Goal: Obtain resource: Download file/media

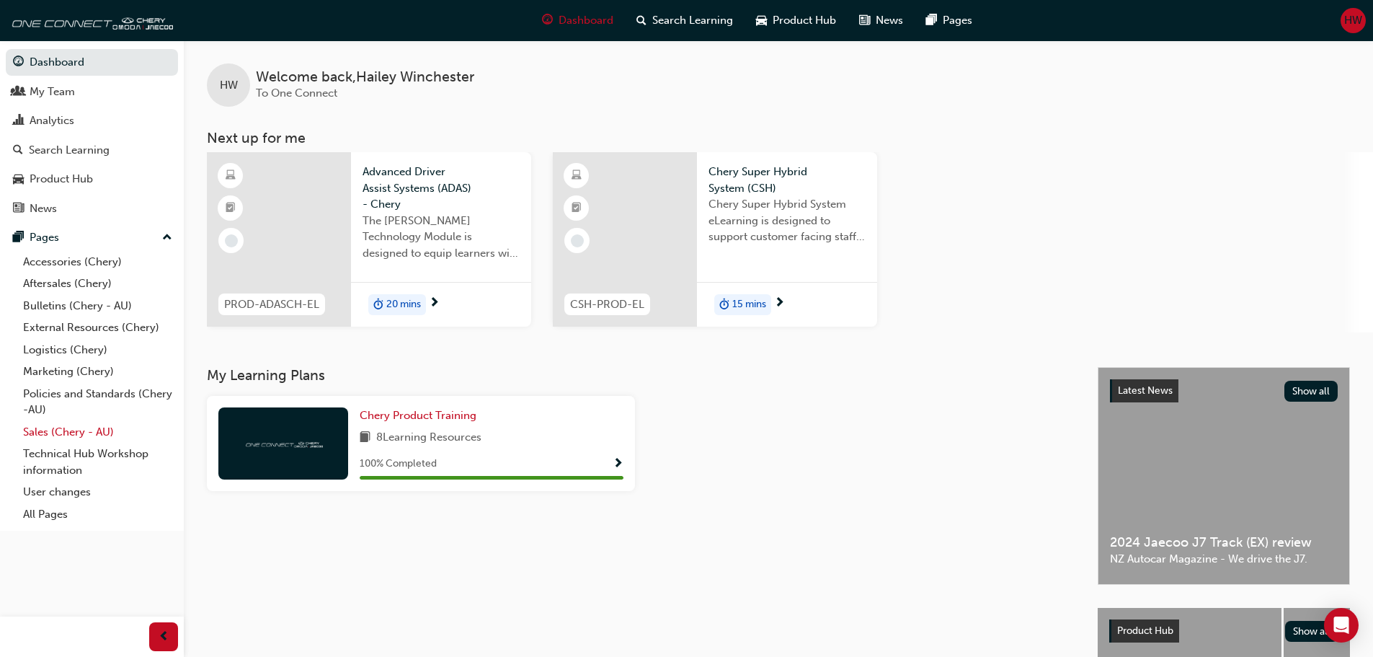
click at [80, 434] on link "Sales (Chery - AU)" at bounding box center [97, 432] width 161 height 22
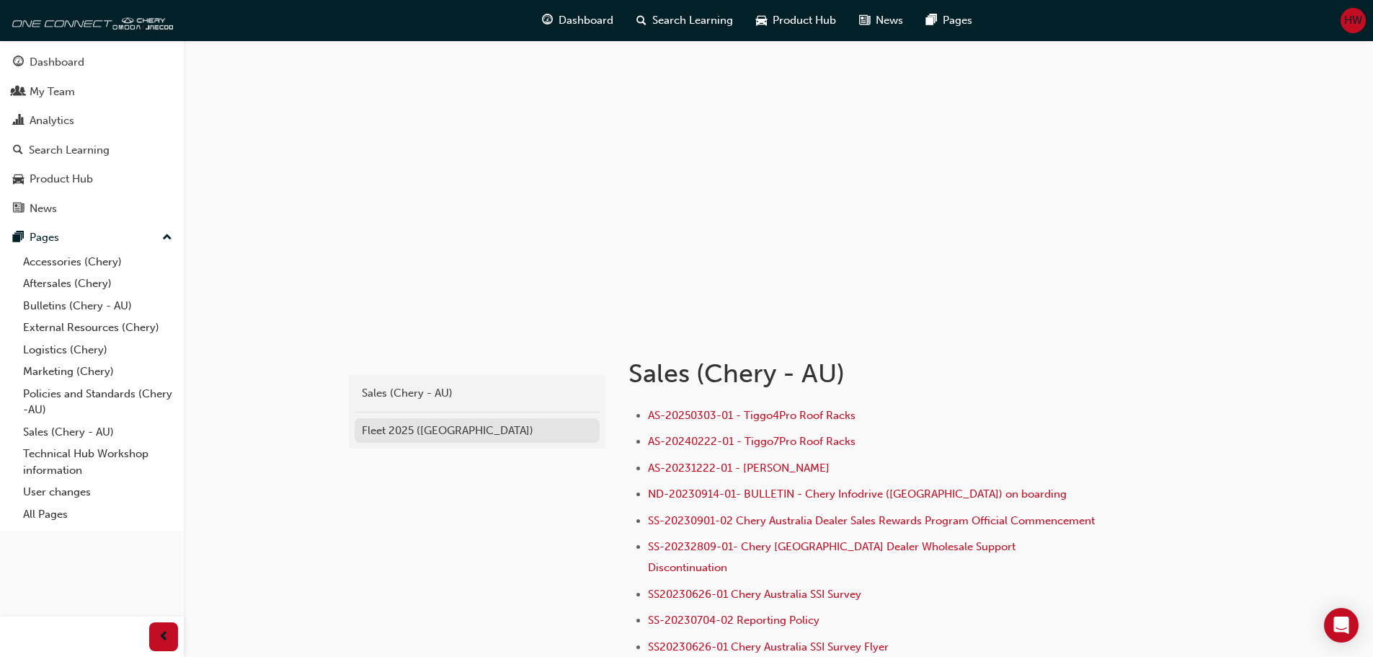
click at [436, 427] on div "Fleet 2025 ([GEOGRAPHIC_DATA])" at bounding box center [477, 430] width 231 height 17
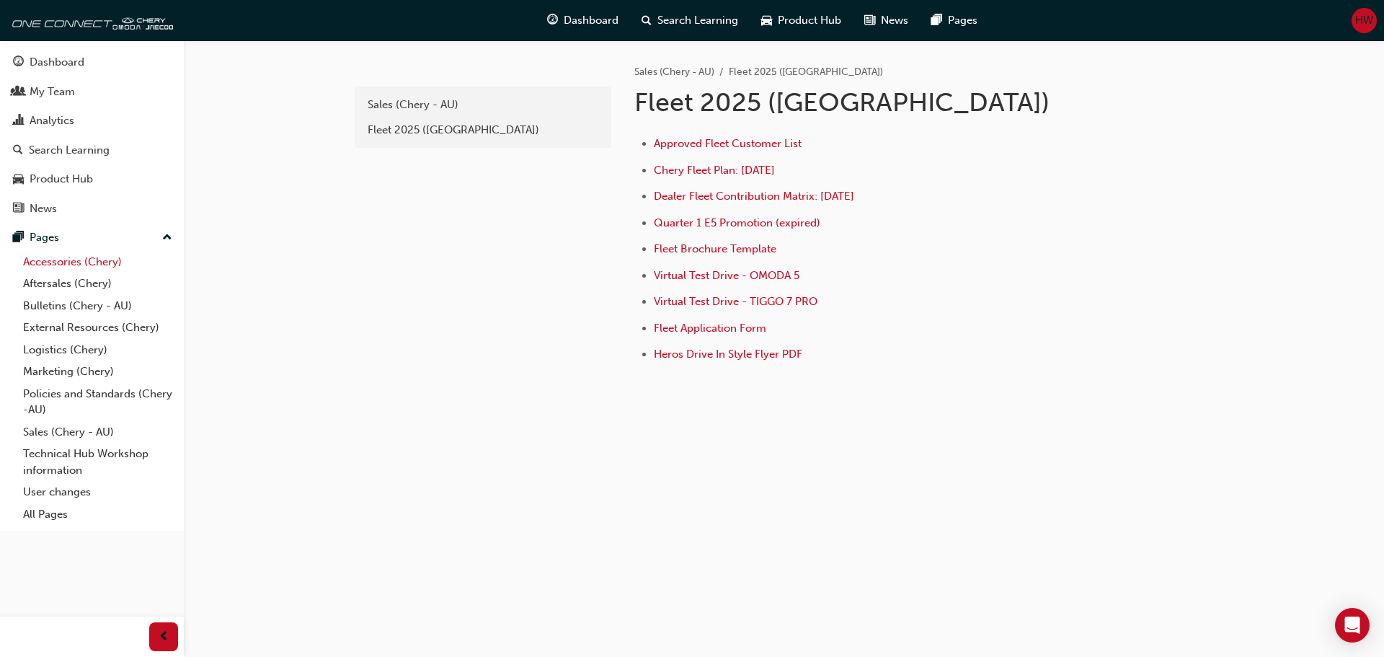
click at [48, 259] on link "Accessories (Chery)" at bounding box center [97, 262] width 161 height 22
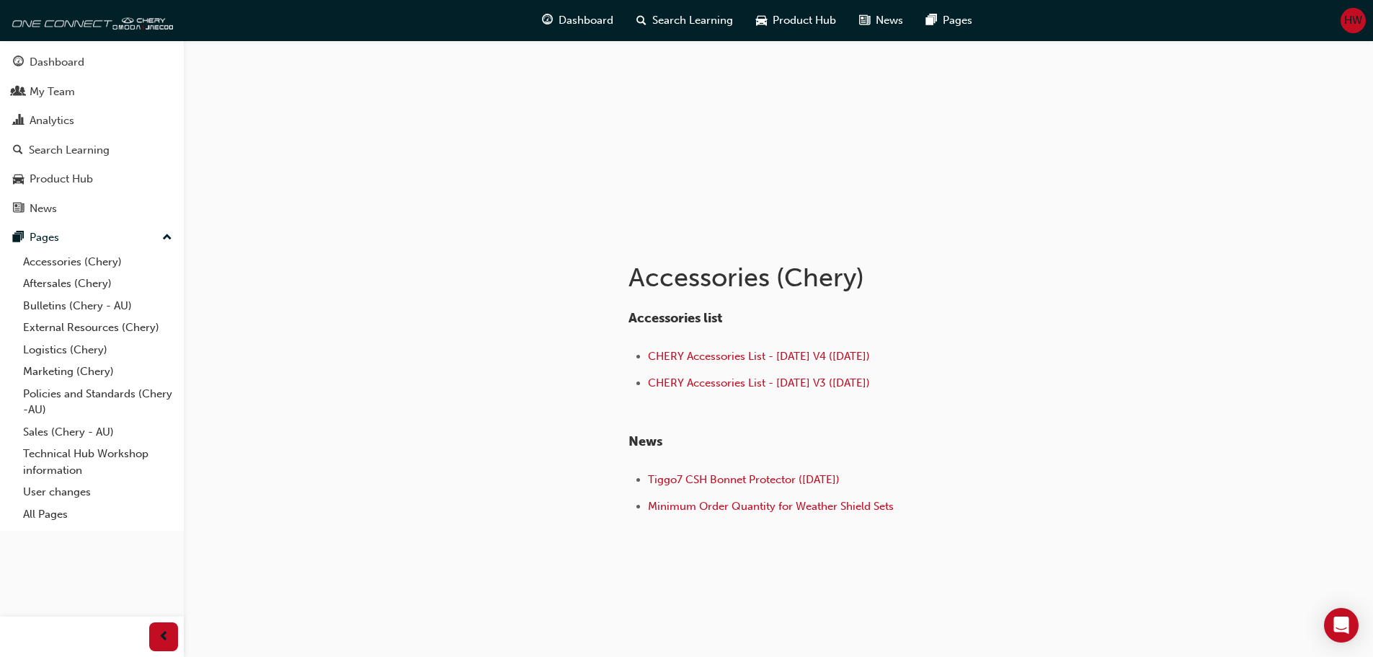
scroll to position [97, 0]
click at [866, 356] on span "CHERY Accessories List - [DATE] V4 ([DATE])" at bounding box center [759, 355] width 222 height 13
